Goal: Navigation & Orientation: Find specific page/section

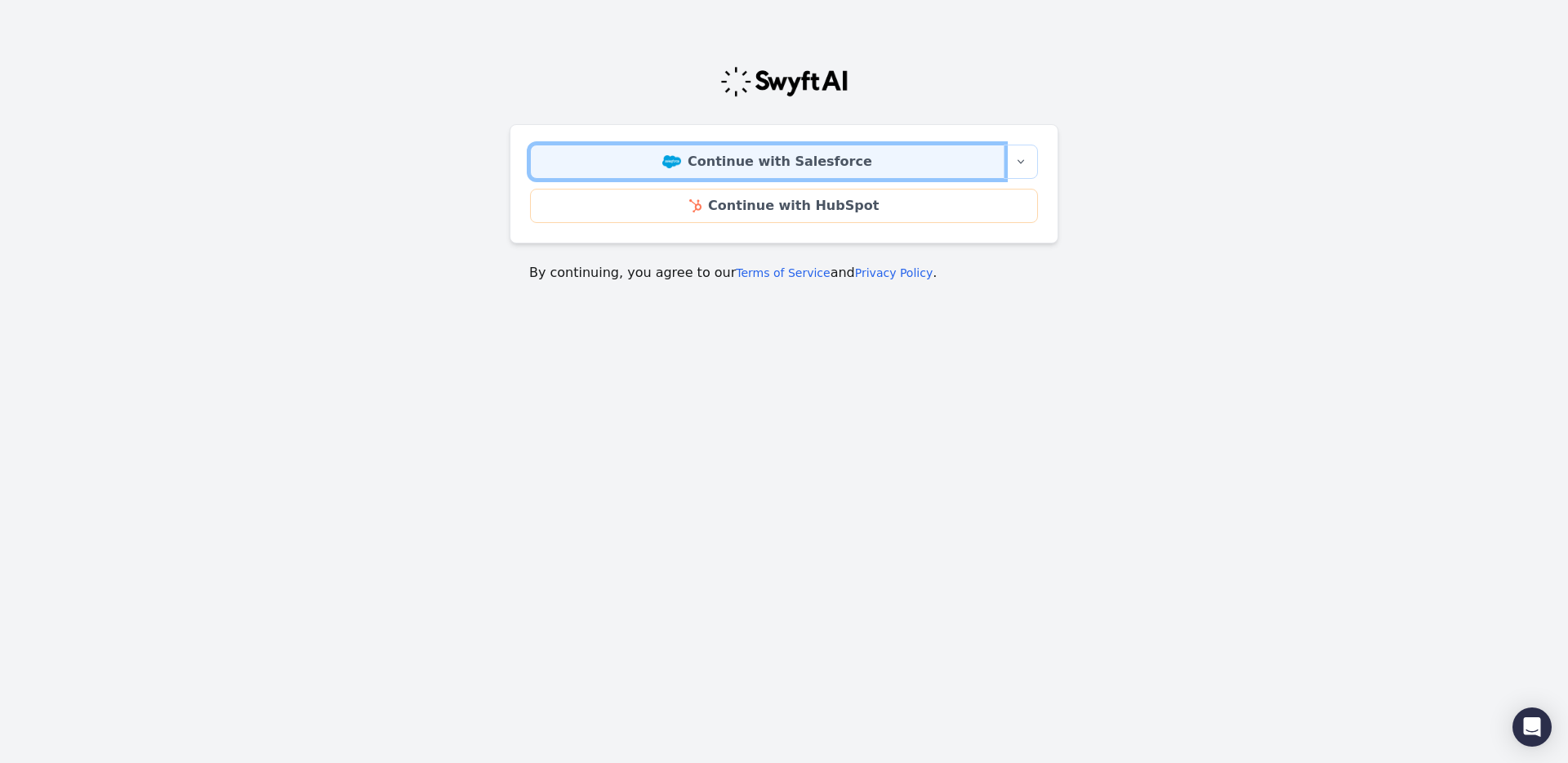
click at [826, 171] on link "Continue with Salesforce" at bounding box center [767, 161] width 475 height 34
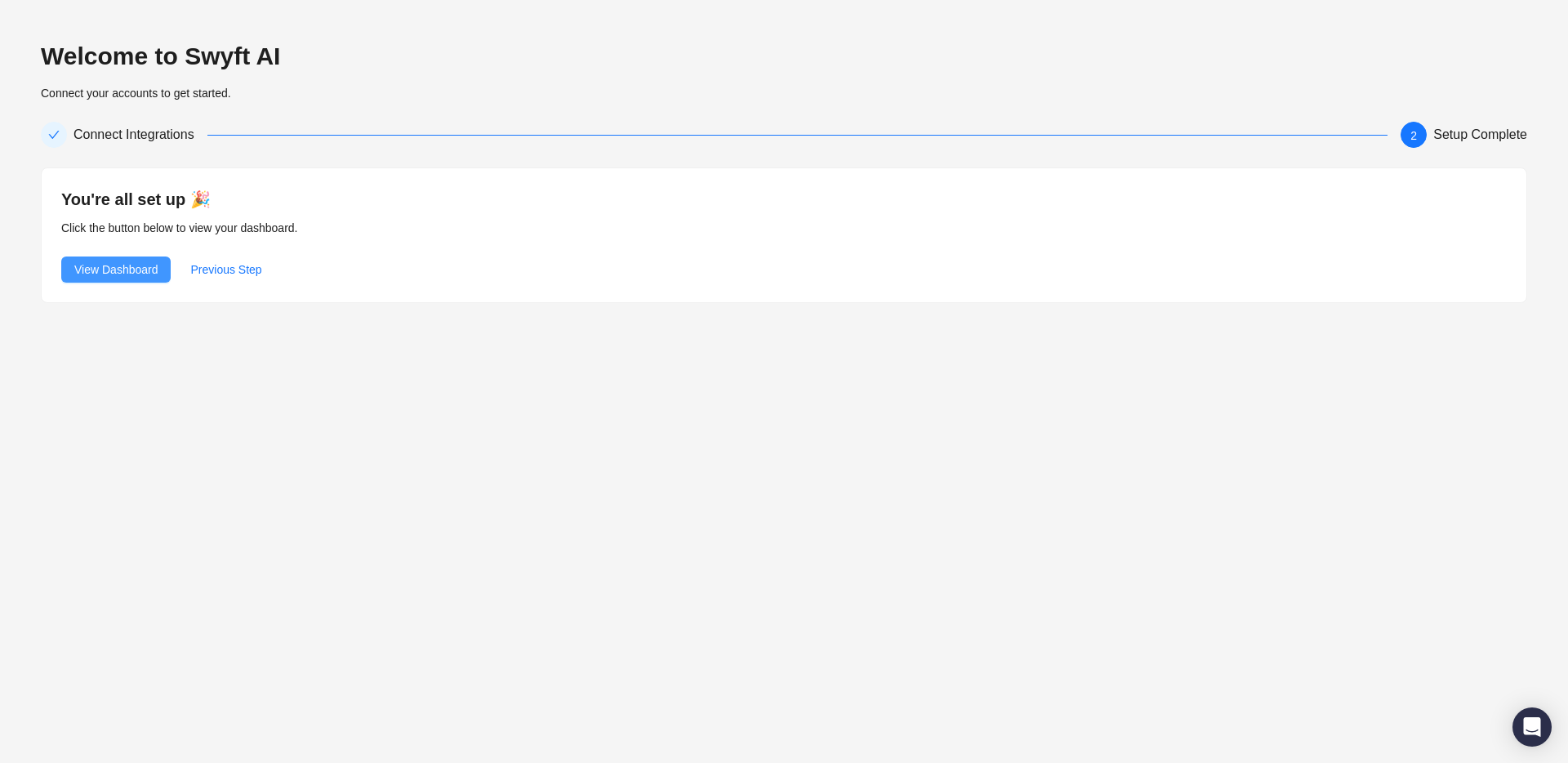
click at [98, 275] on span "View Dashboard" at bounding box center [115, 270] width 83 height 18
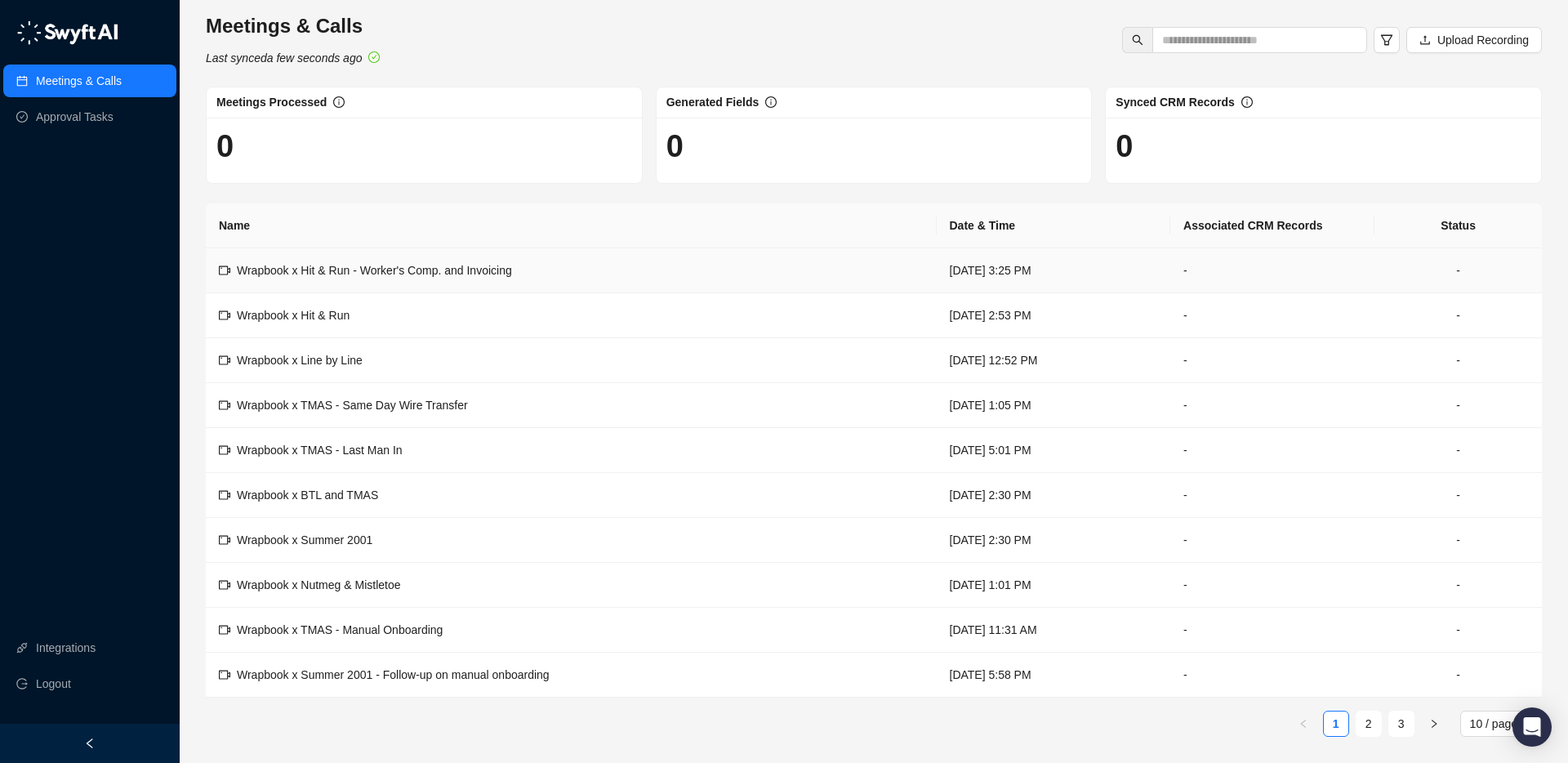
click at [452, 274] on span "Wrapbook x Hit & Run - Worker's Comp. and Invoicing" at bounding box center [374, 270] width 275 height 13
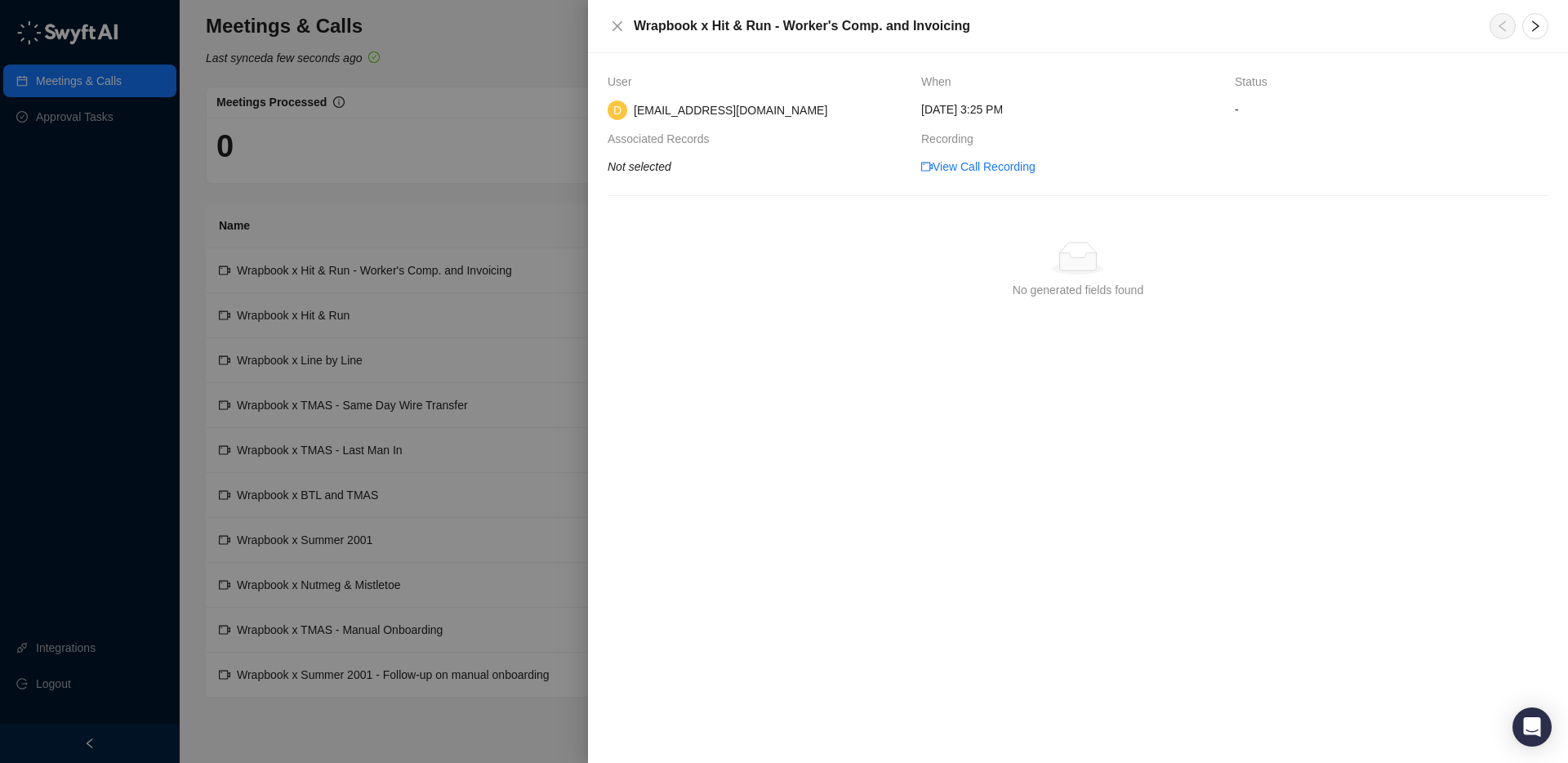
click at [461, 102] on div at bounding box center [784, 381] width 1568 height 763
